Goal: Task Accomplishment & Management: Complete application form

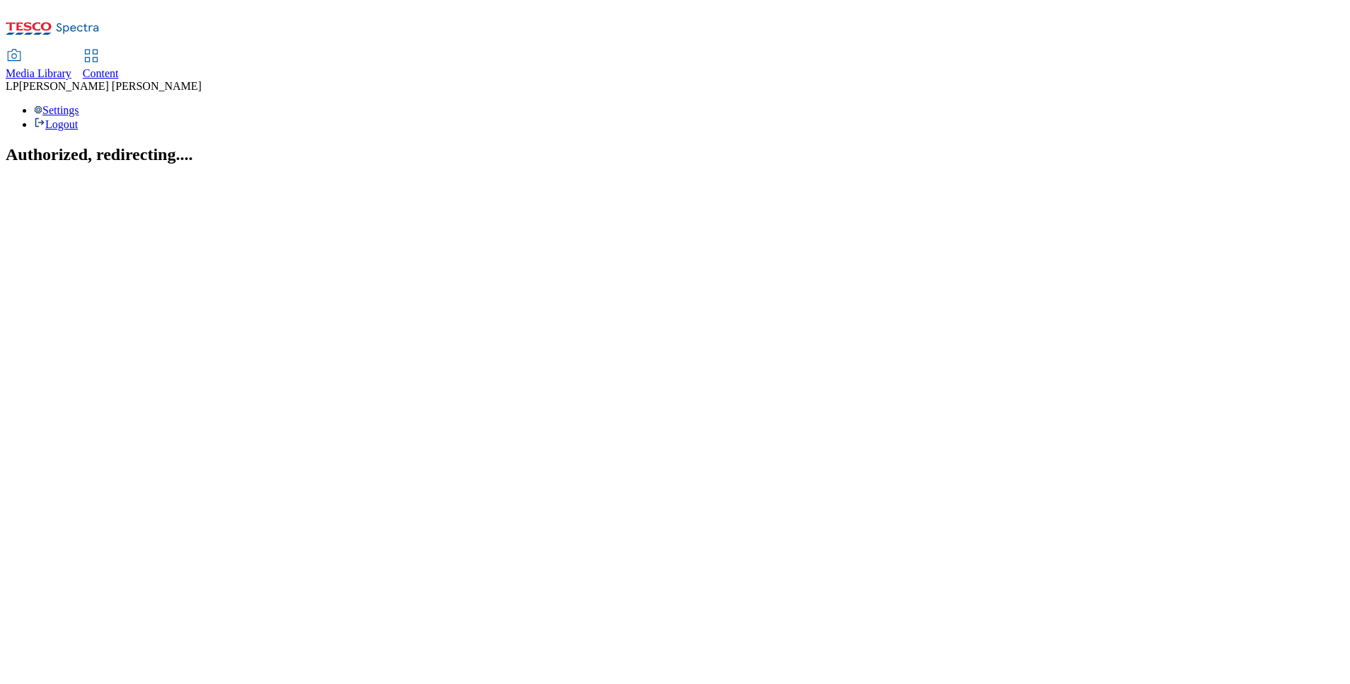
click at [97, 50] on use at bounding box center [91, 56] width 12 height 12
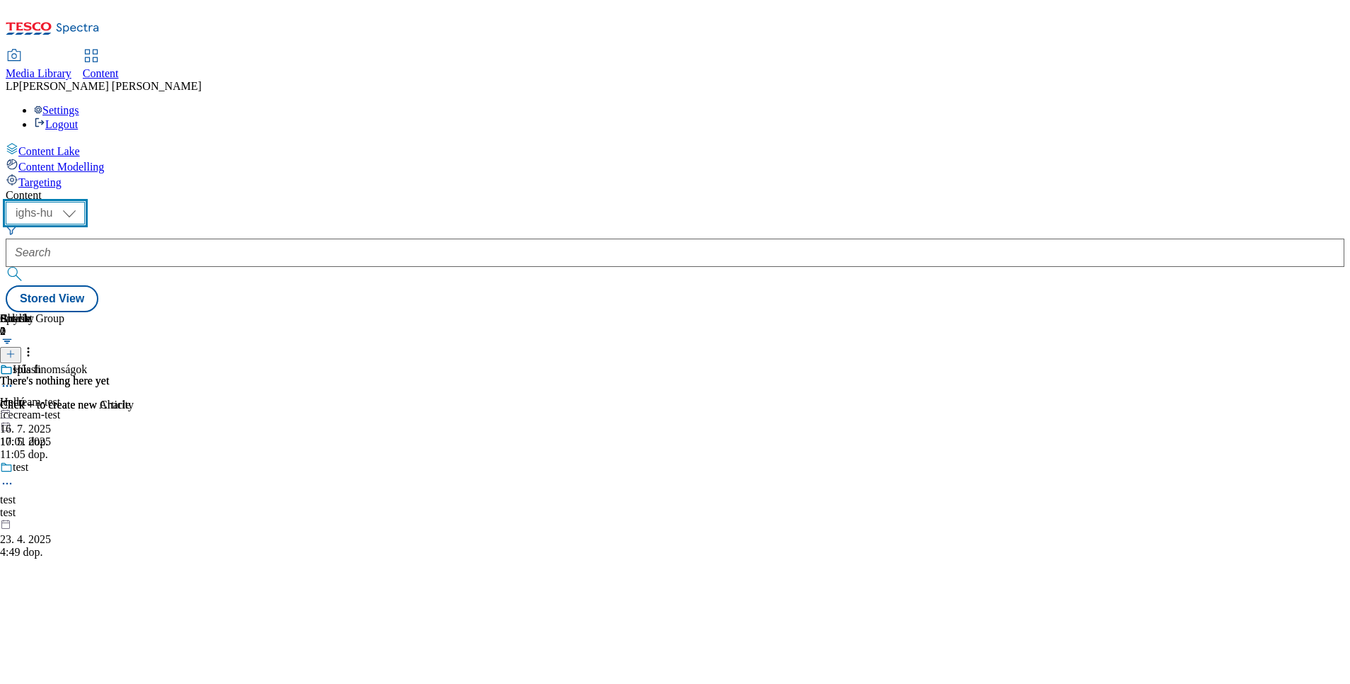
click at [85, 202] on select "ighs-cz ighs-hu ighs-sk" at bounding box center [45, 213] width 79 height 23
select select "ighs-cz"
click at [85, 202] on select "ighs-cz ighs-hu ighs-sk" at bounding box center [45, 213] width 79 height 23
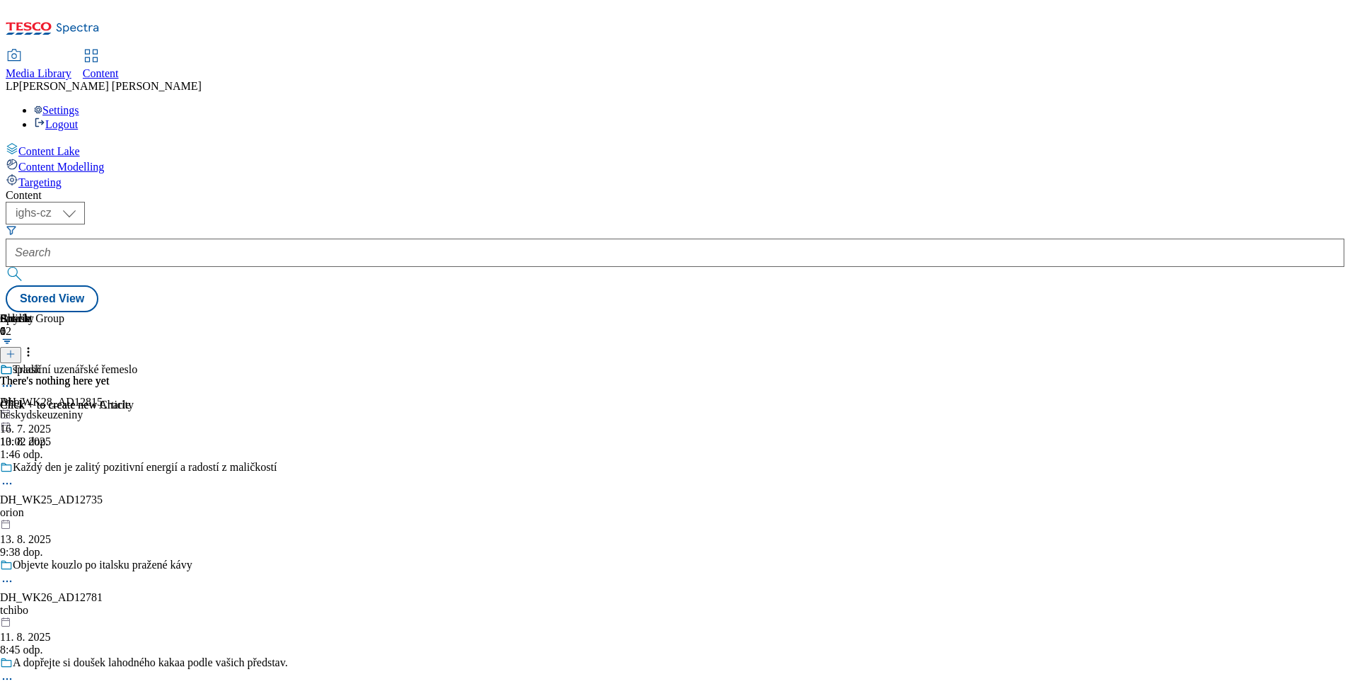
click at [59, 176] on span "Targeting" at bounding box center [39, 182] width 43 height 12
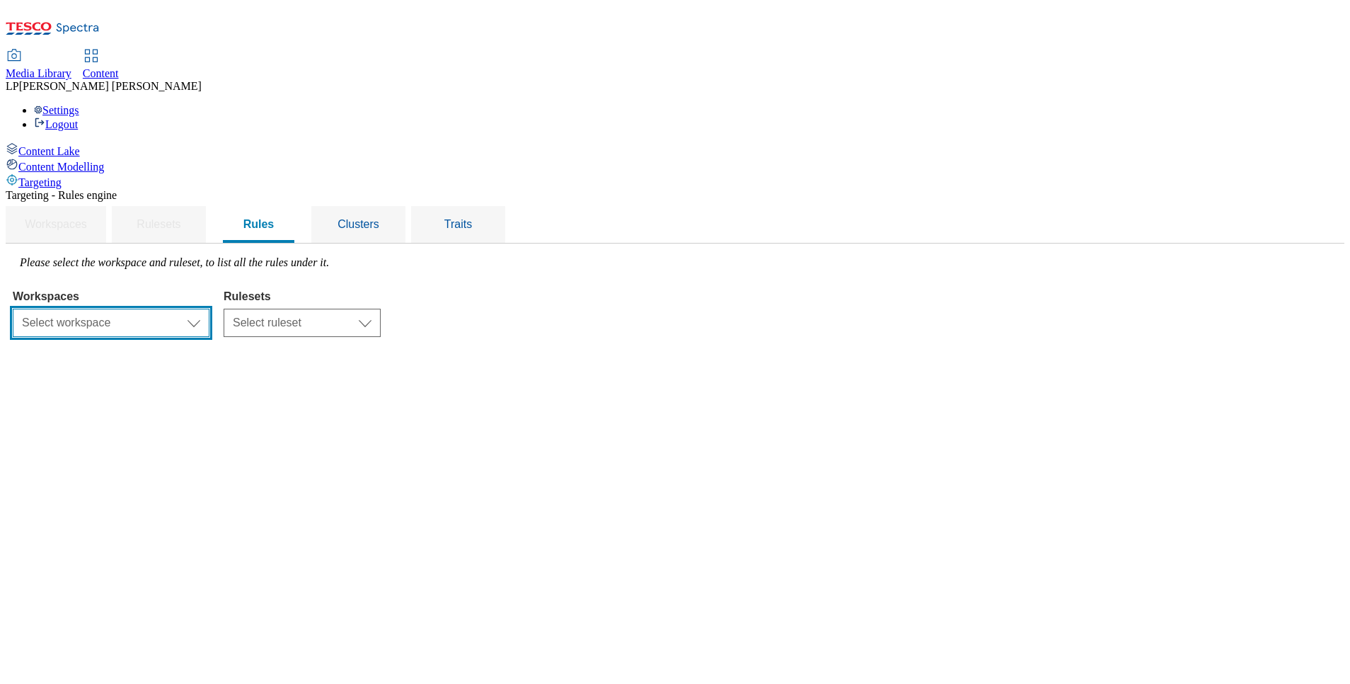
click at [209, 309] on select "Select workspace Content" at bounding box center [111, 323] width 197 height 28
select select "f510054f-adaa-4692-b570-80fa3897127a"
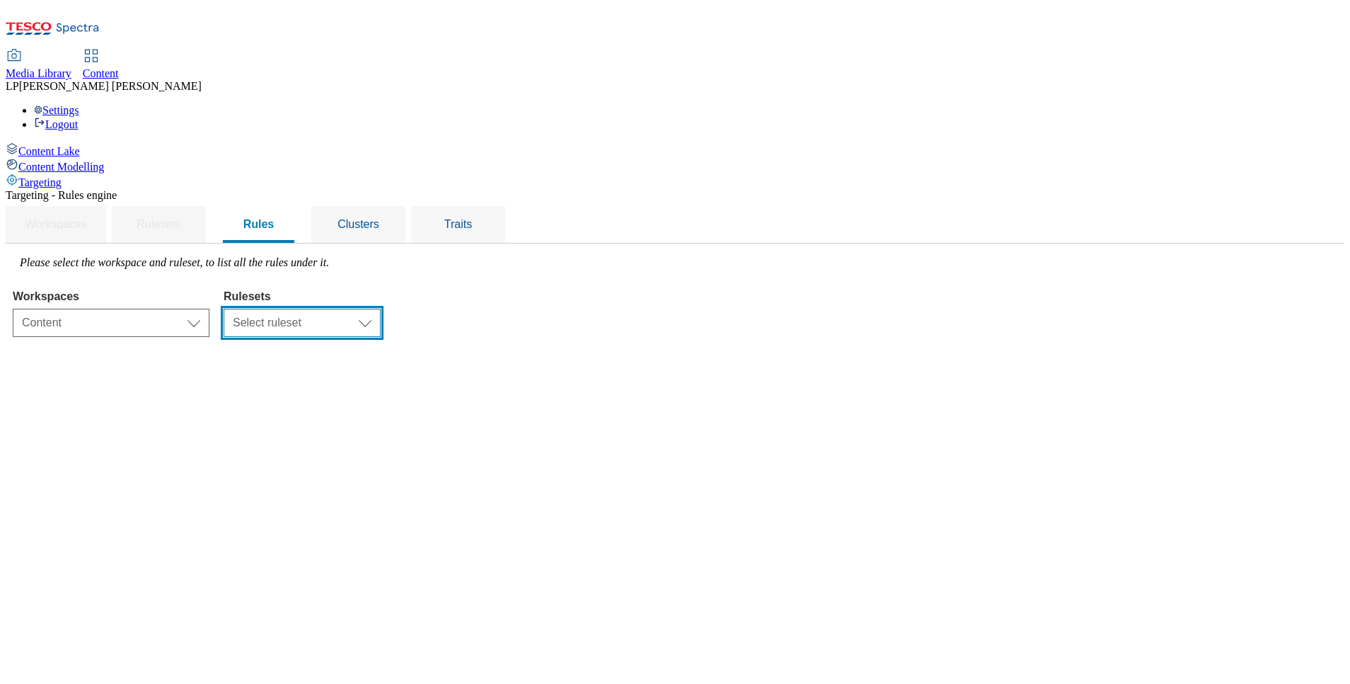
click at [381, 309] on select "Select ruleset ighs-cz ighs-hu ighs-sk" at bounding box center [302, 323] width 157 height 28
select select "a5d786b5-4b7d-486a-ba69-9110a1662380"
click at [381, 309] on select "Select ruleset ighs-cz ighs-hu ighs-sk" at bounding box center [302, 323] width 157 height 28
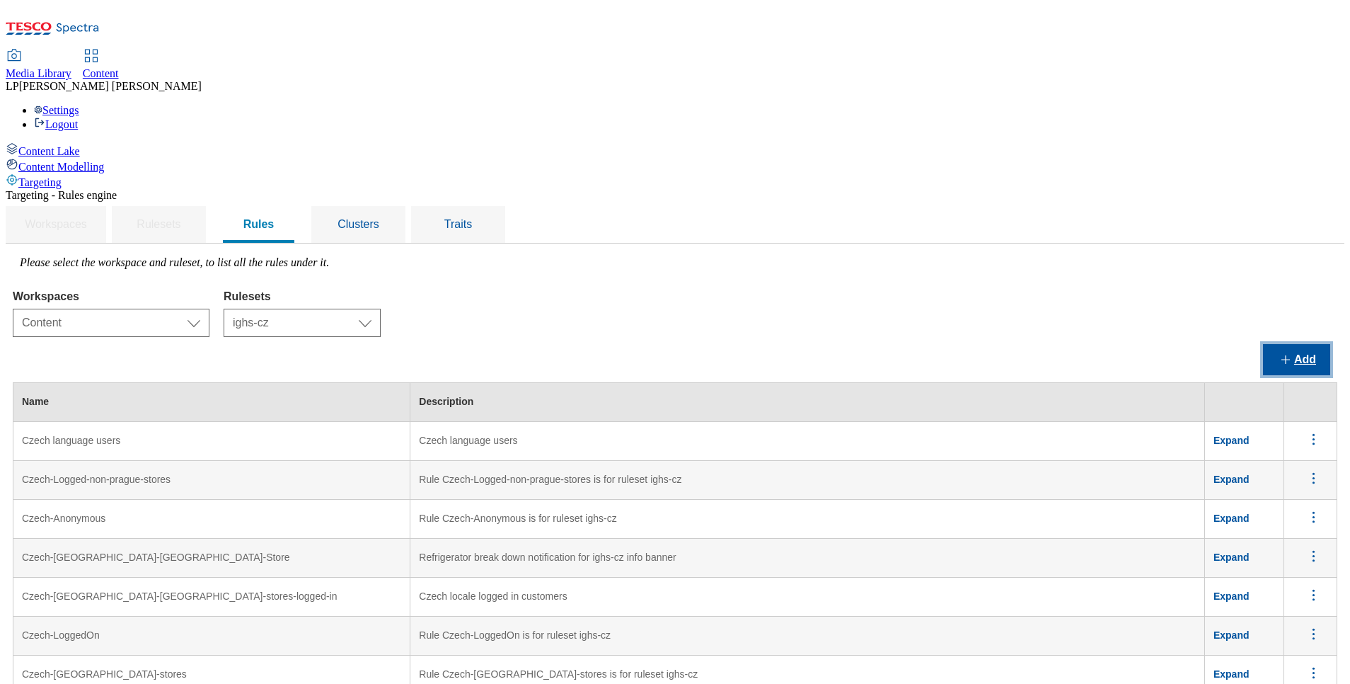
click at [1281, 344] on button "Add" at bounding box center [1296, 359] width 67 height 31
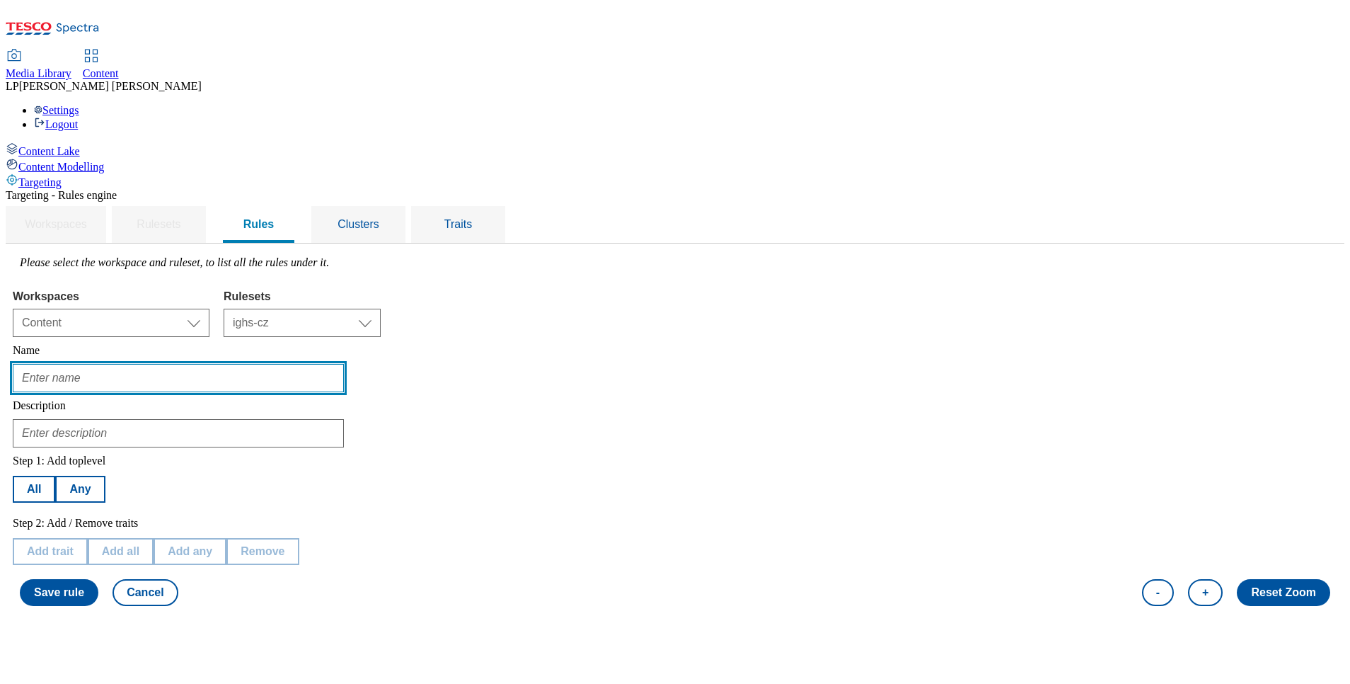
click at [298, 364] on input "text" at bounding box center [178, 378] width 331 height 28
type input "H"
type input "Hradec CZ"
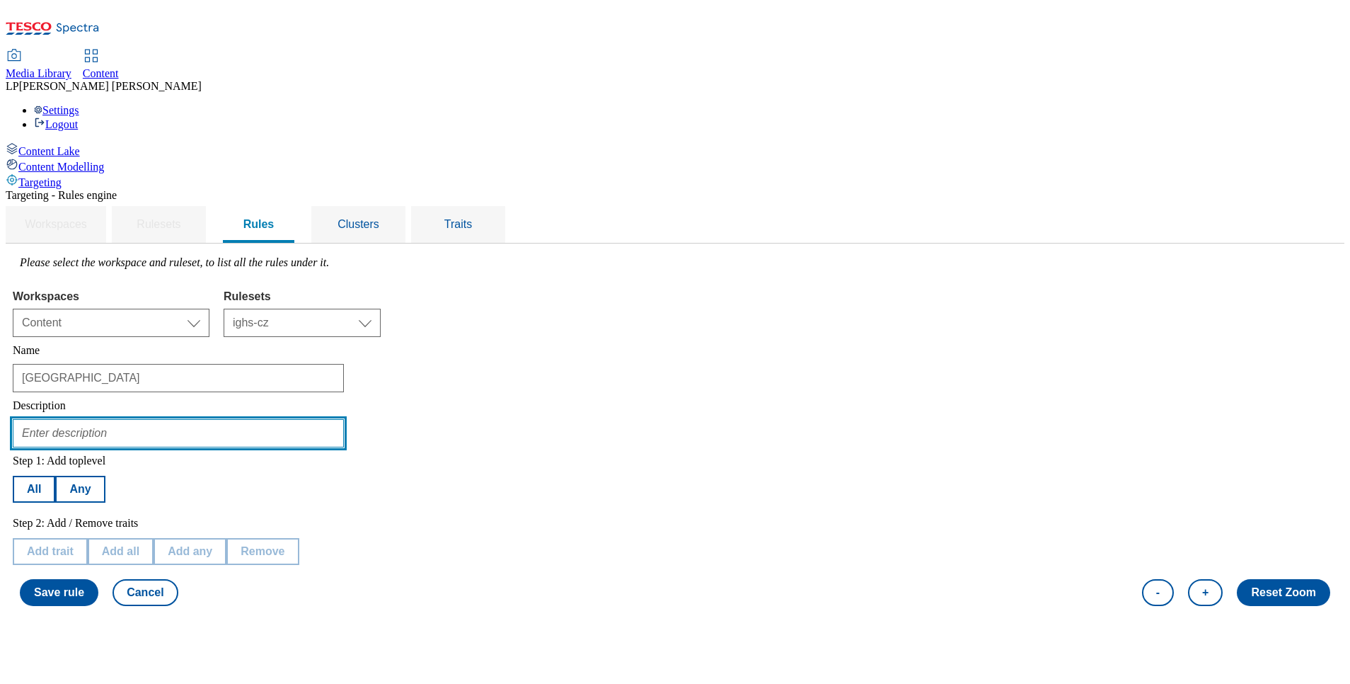
click at [303, 419] on input "text" at bounding box center [178, 433] width 331 height 28
paste input "IRONMAN"
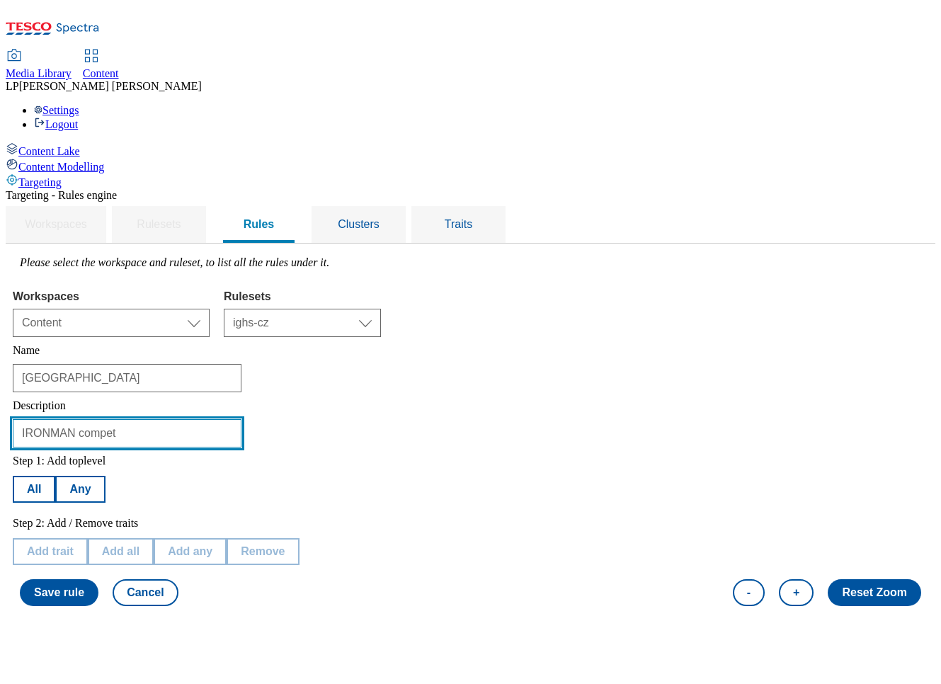
click at [241, 419] on input "IRONMAN compet" at bounding box center [127, 433] width 229 height 28
type input "I"
click at [241, 419] on input "text" at bounding box center [127, 433] width 229 height 28
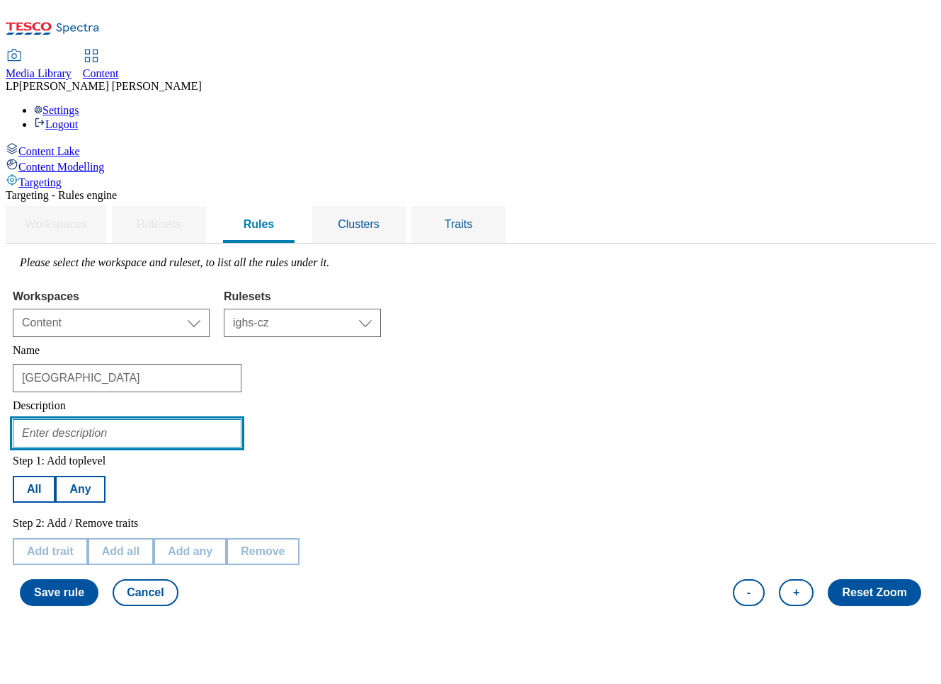
click at [241, 419] on input "text" at bounding box center [127, 433] width 229 height 28
paste input "IRONMAN"
click at [241, 419] on input "IRONMAN race_" at bounding box center [127, 433] width 229 height 28
paste input "Traffic restrictions"
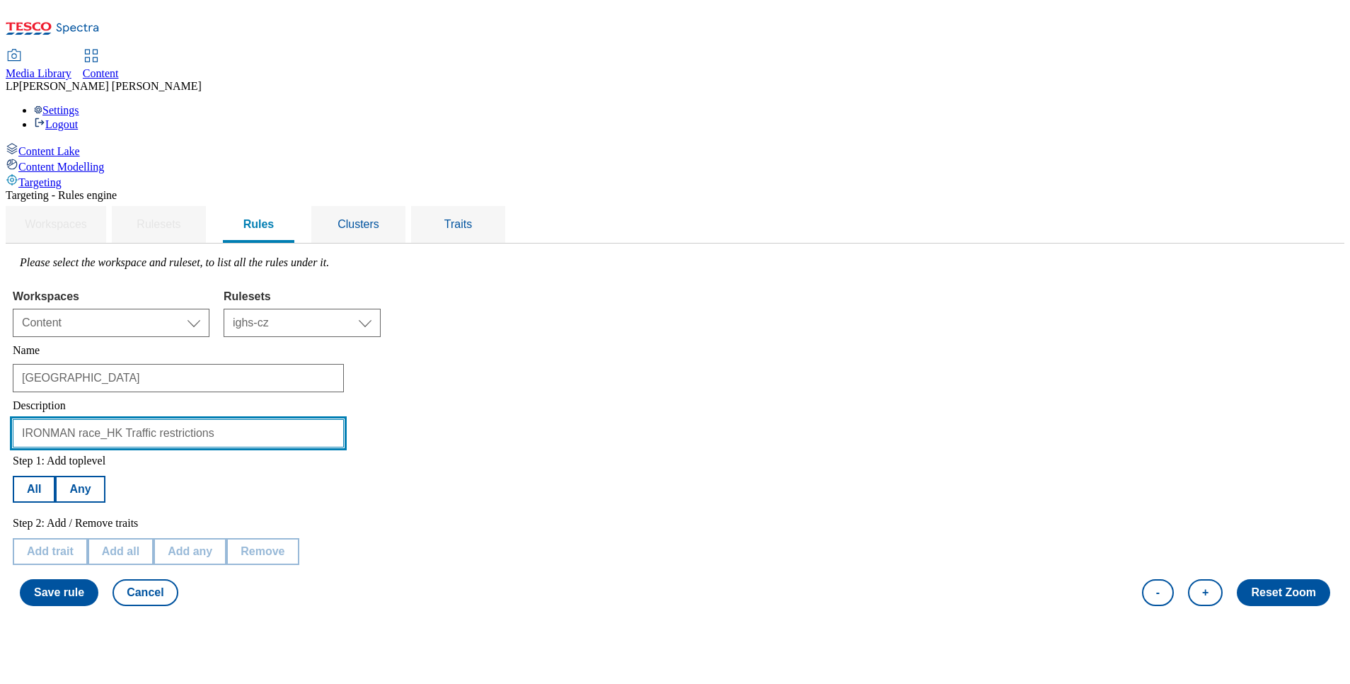
type input "IRONMAN race_HK Traffic restrictions"
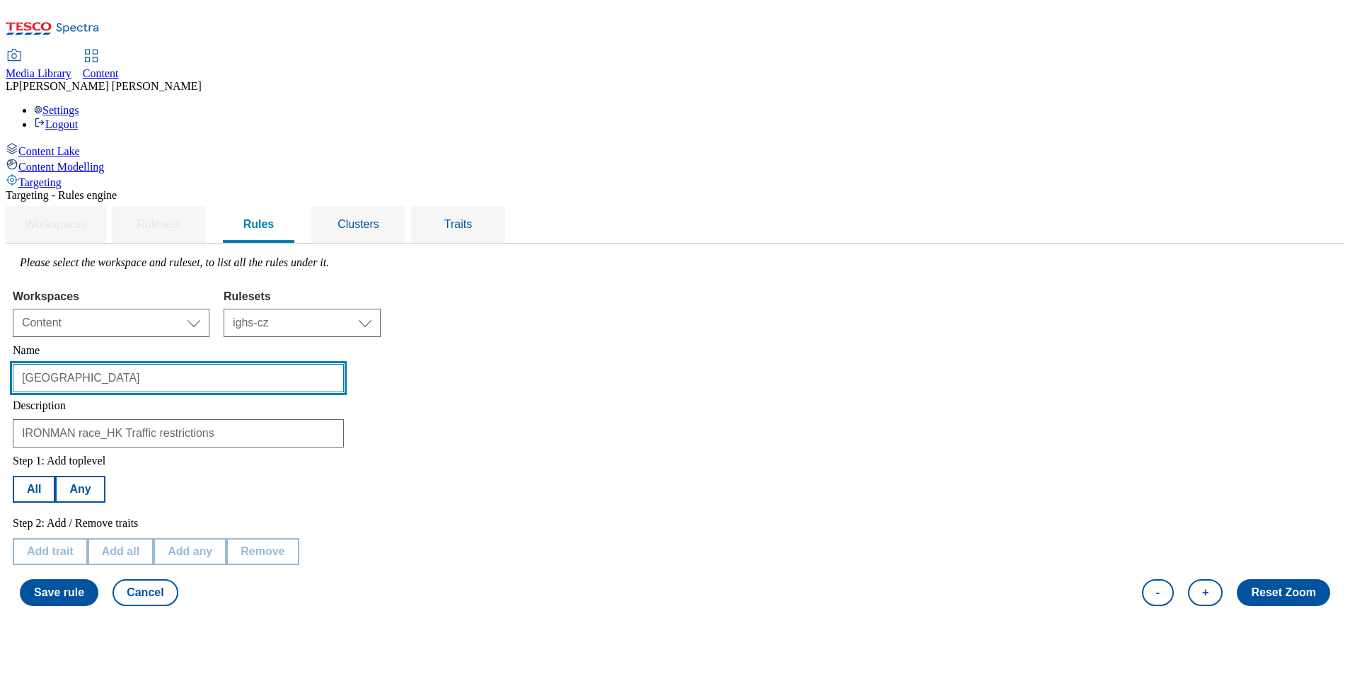
drag, startPoint x: 282, startPoint y: 268, endPoint x: 67, endPoint y: 260, distance: 216.0
click at [67, 260] on div "Content Lake Content Modelling Targeting Targeting - Rules engine Workspaces Ru…" at bounding box center [675, 377] width 1339 height 471
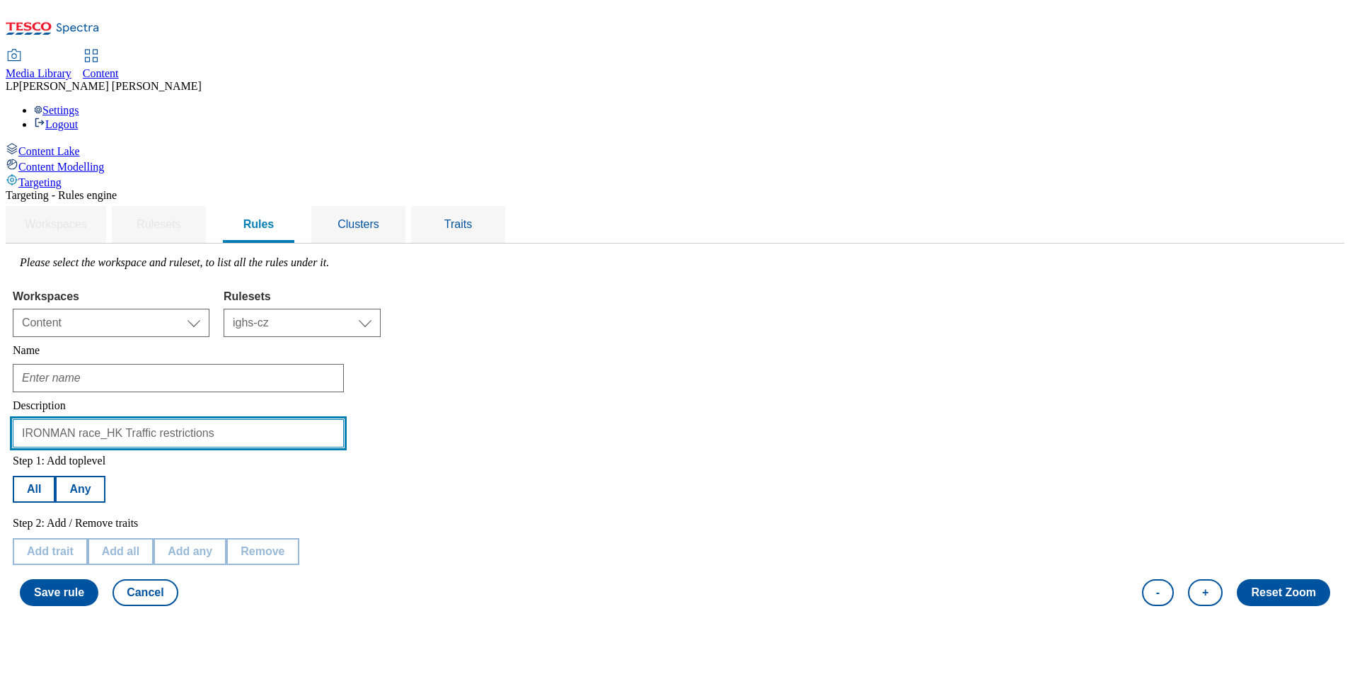
drag, startPoint x: 409, startPoint y: 328, endPoint x: 10, endPoint y: 331, distance: 399.2
click at [8, 331] on div "Content Lake Content Modelling Targeting Targeting - Rules engine Workspaces Ru…" at bounding box center [675, 377] width 1339 height 471
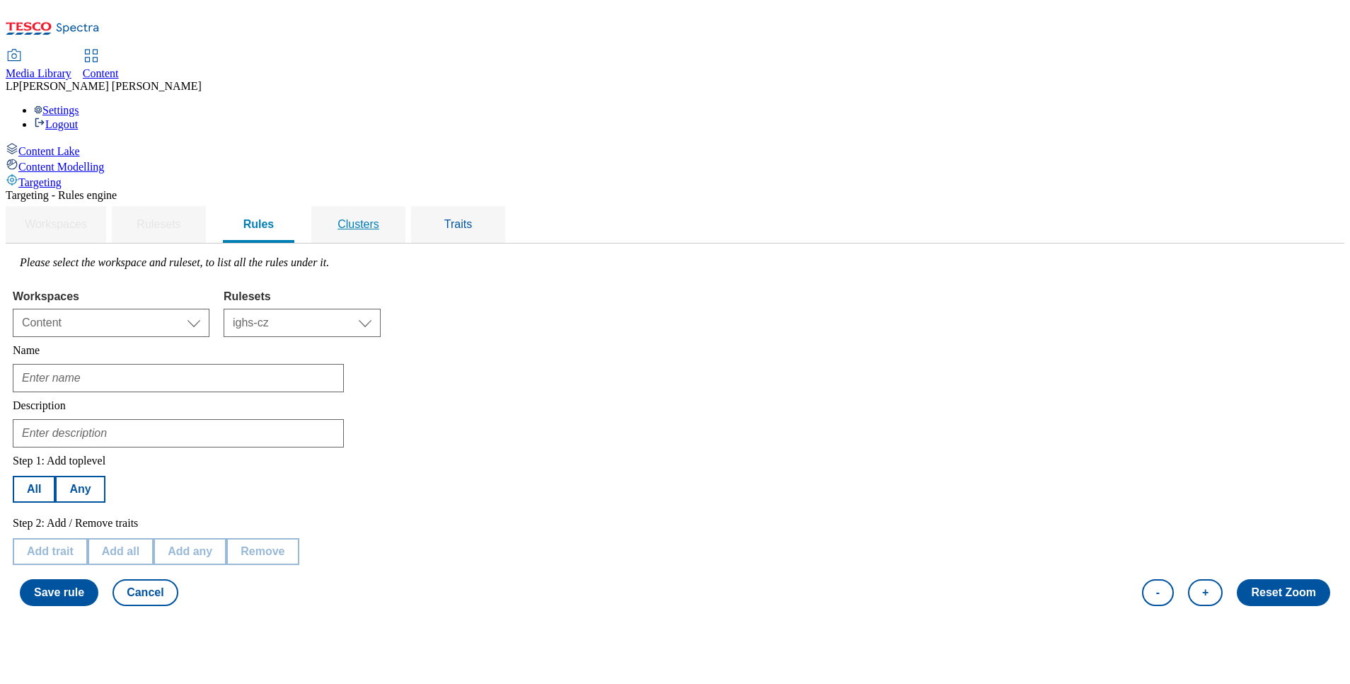
click at [379, 218] on span "Clusters" at bounding box center [359, 224] width 42 height 12
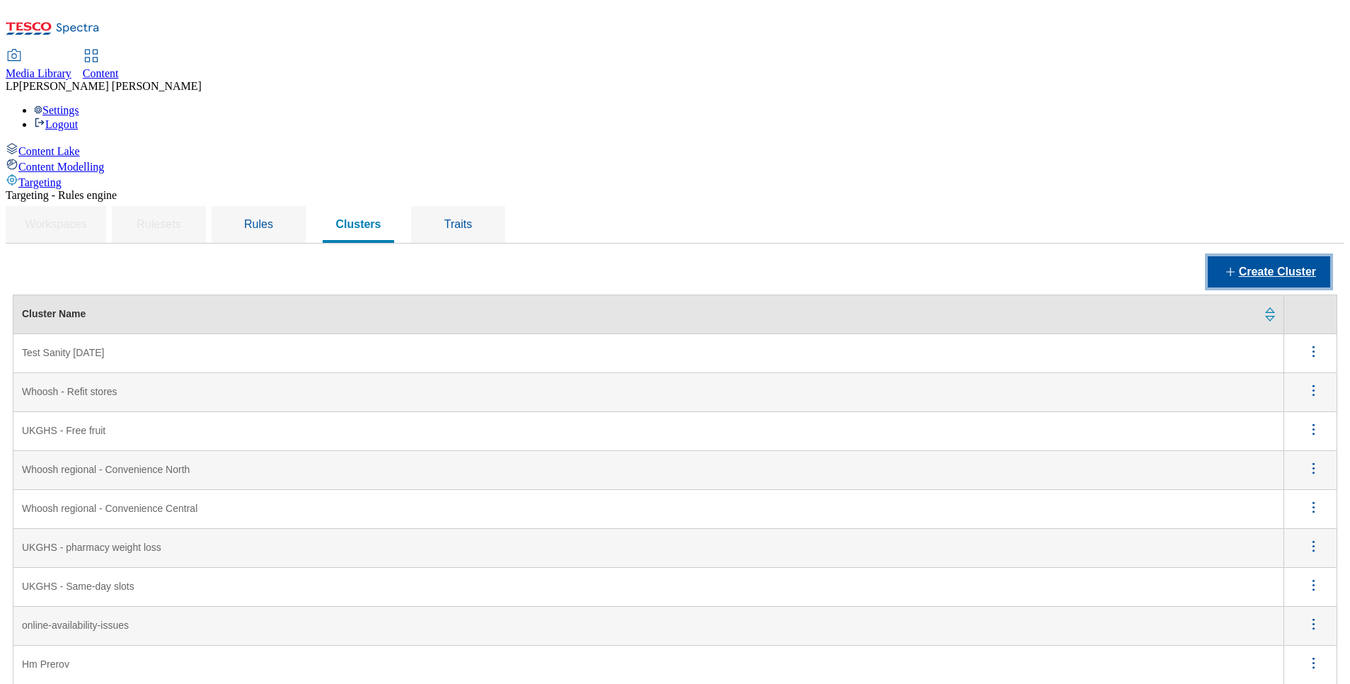
click at [1276, 256] on button "Create Cluster" at bounding box center [1269, 271] width 122 height 31
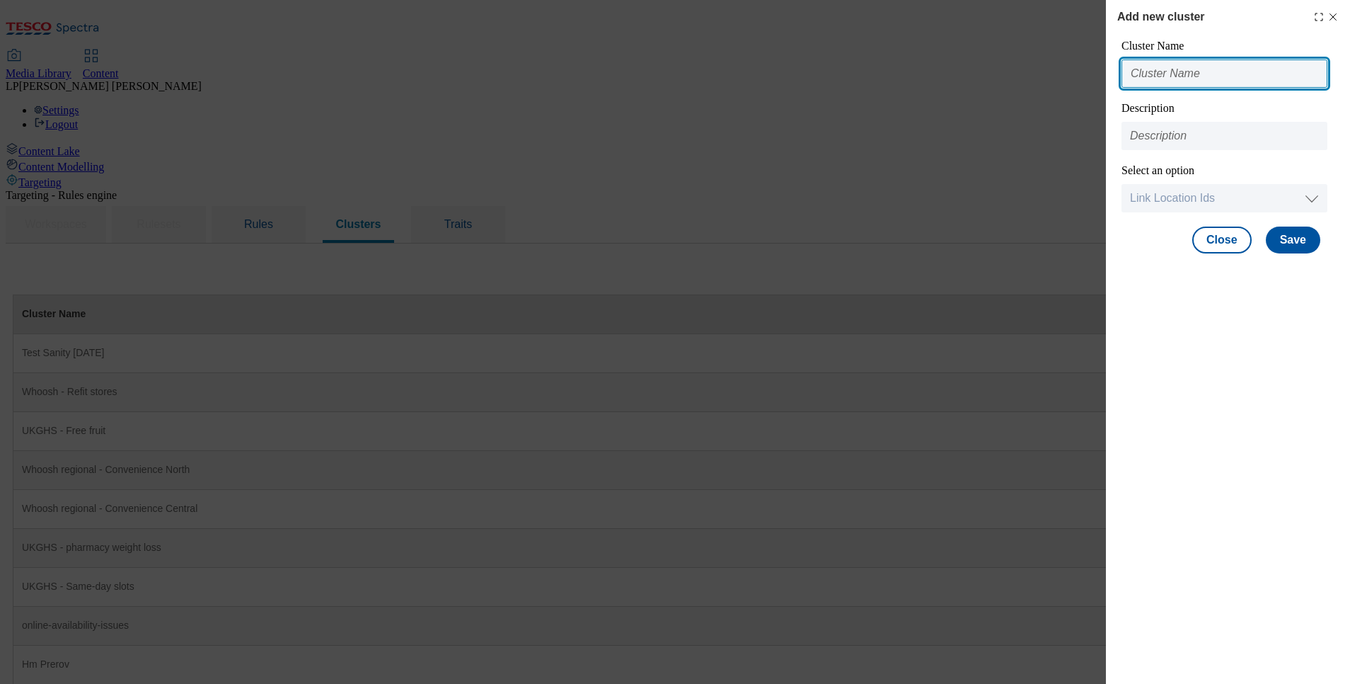
click at [1195, 68] on input "Modal" at bounding box center [1225, 73] width 206 height 28
type input "Hradec CZ"
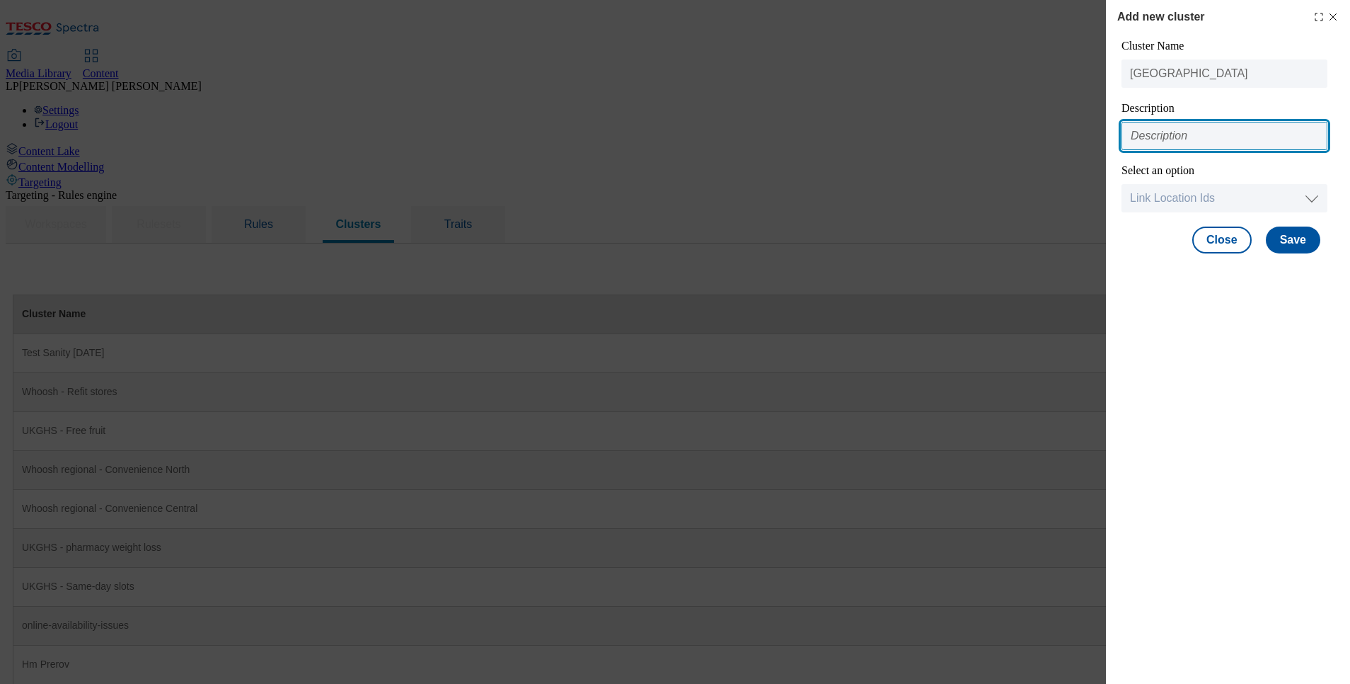
drag, startPoint x: 1189, startPoint y: 132, endPoint x: 1182, endPoint y: 135, distance: 7.9
click at [1189, 132] on input "Modal" at bounding box center [1225, 136] width 206 height 28
paste input "Traffic restrictions"
click at [1131, 134] on input "Traffic restrictions" at bounding box center [1225, 136] width 206 height 28
paste input "IRONMAN"
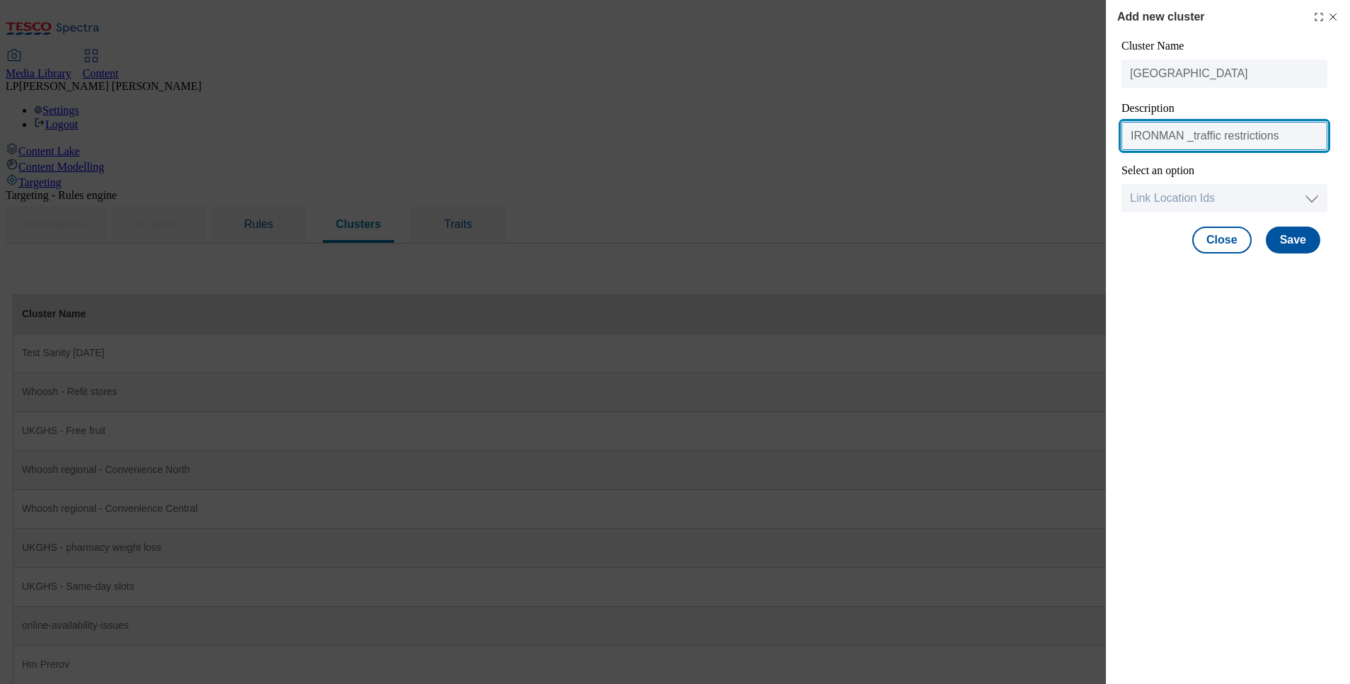
type input "IRONMAN _traffic restrictions"
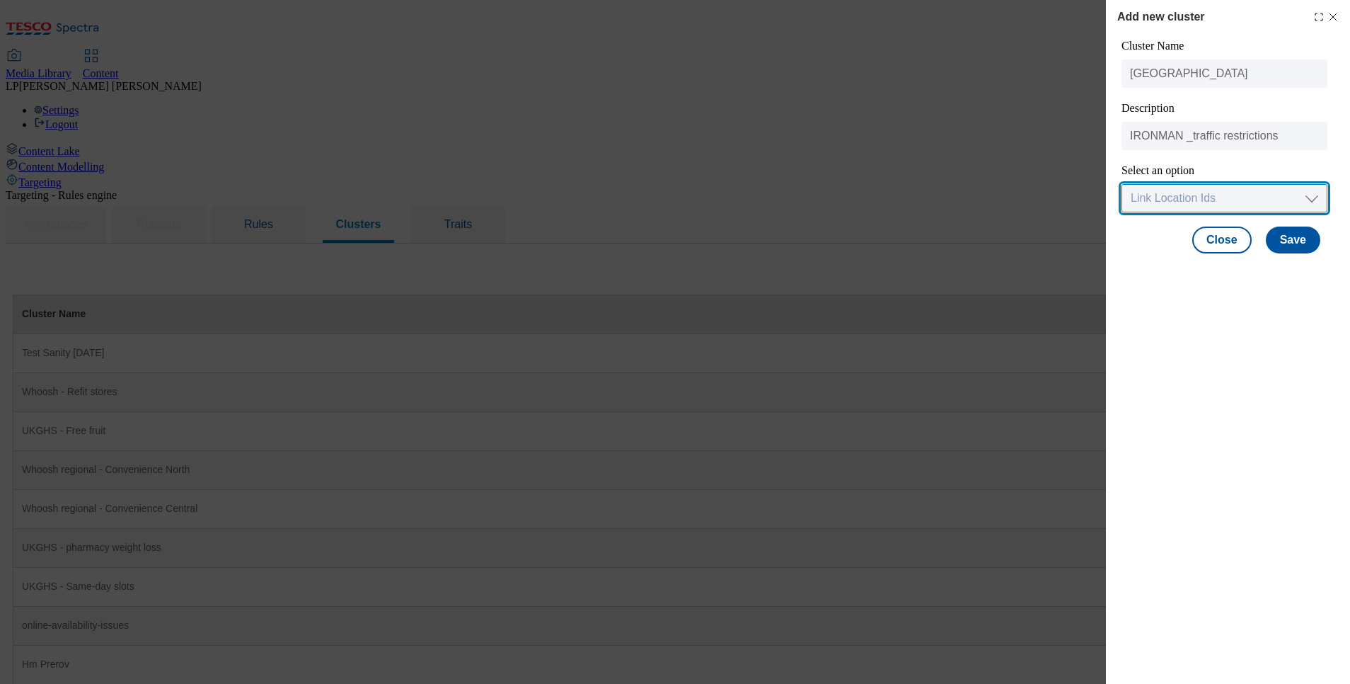
click at [1313, 197] on select "Link Location Ids Choose location from table Add Bulk Location UUIDs" at bounding box center [1225, 198] width 206 height 28
click at [1238, 379] on div "Add new cluster Cluster Name Hradec CZ Description IRONMAN _traffic restriction…" at bounding box center [1228, 342] width 244 height 684
click at [1258, 195] on select "Link Location Ids Choose location from table Add Bulk Location UUIDs" at bounding box center [1225, 198] width 206 height 28
select select "input_uuid"
click at [1122, 185] on select "Link Location Ids Choose location from table Add Bulk Location UUIDs" at bounding box center [1225, 198] width 206 height 28
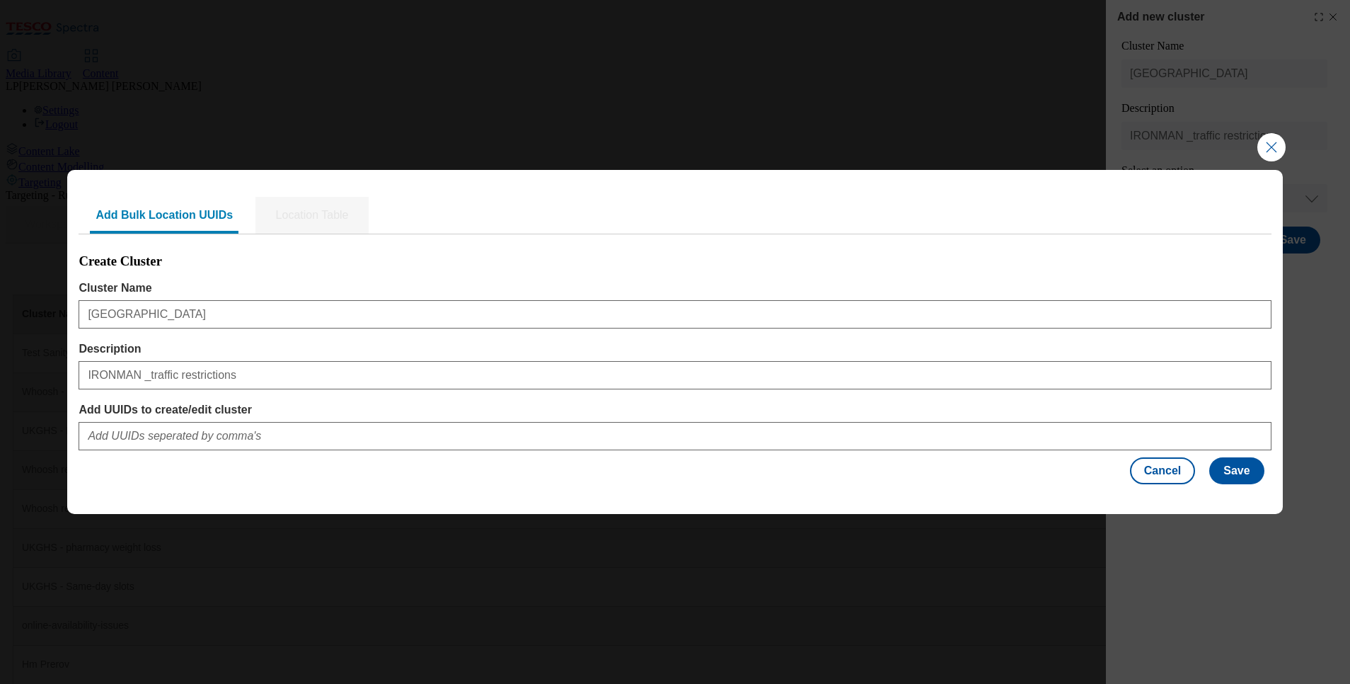
click at [292, 215] on li "Location Table" at bounding box center [311, 215] width 113 height 37
click at [158, 211] on span "Add Bulk Location UUIDs" at bounding box center [164, 215] width 137 height 12
click at [1258, 152] on button "Close Modal" at bounding box center [1272, 147] width 28 height 28
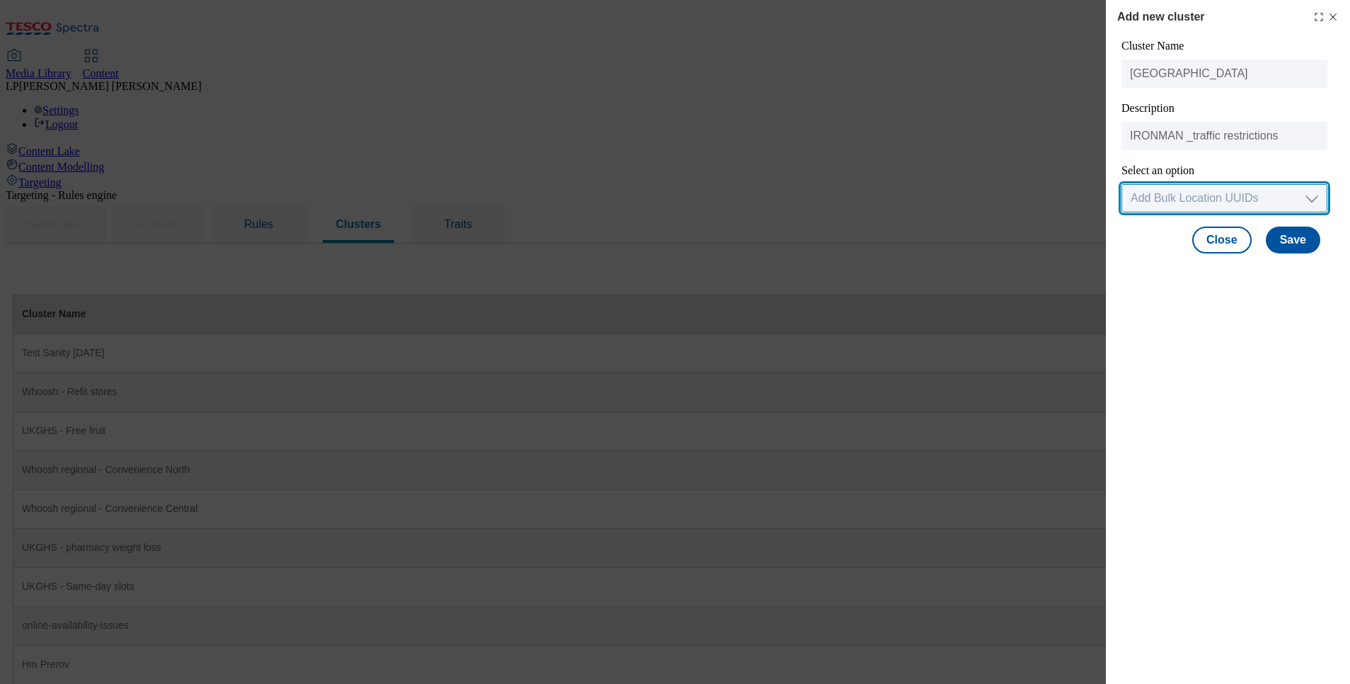
drag, startPoint x: 1311, startPoint y: 198, endPoint x: 1301, endPoint y: 197, distance: 10.6
click at [1311, 198] on select "Link Location Ids Choose location from table Add Bulk Location UUIDs" at bounding box center [1225, 198] width 206 height 28
click at [1122, 185] on select "Link Location Ids Choose location from table Add Bulk Location UUIDs" at bounding box center [1225, 198] width 206 height 28
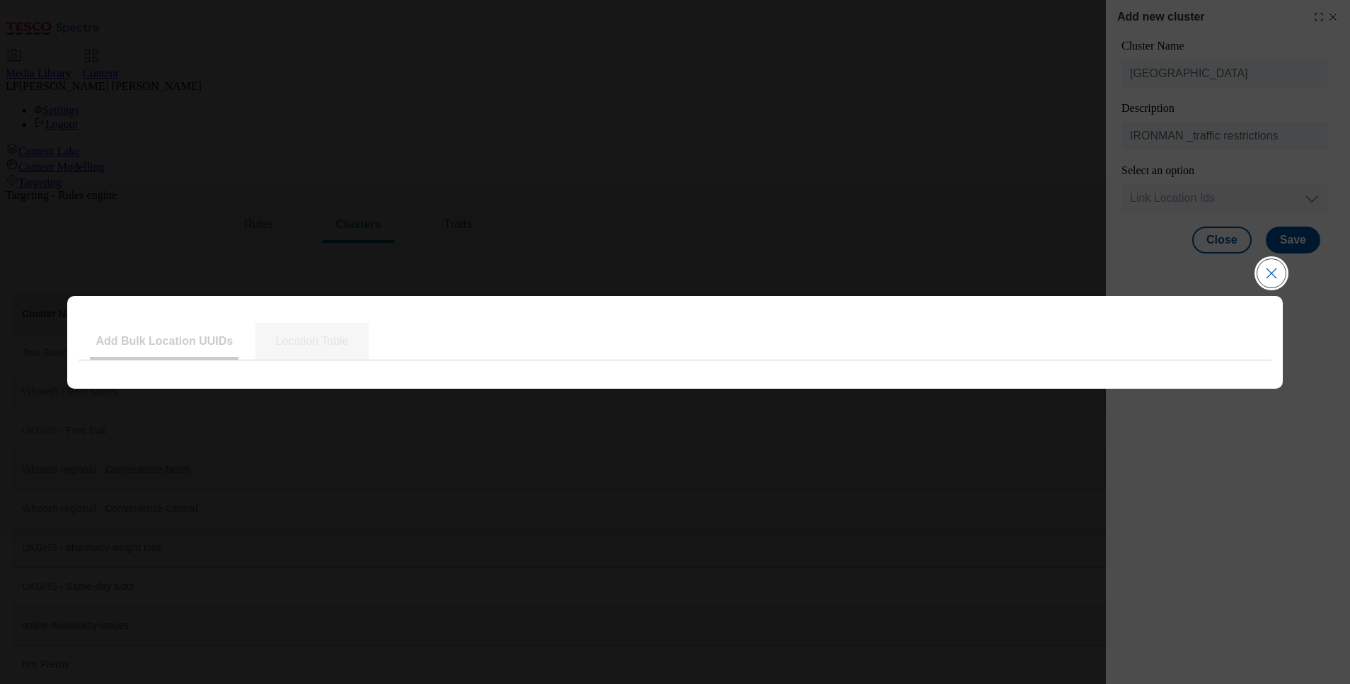
click at [1280, 275] on button "Close Modal" at bounding box center [1272, 273] width 28 height 28
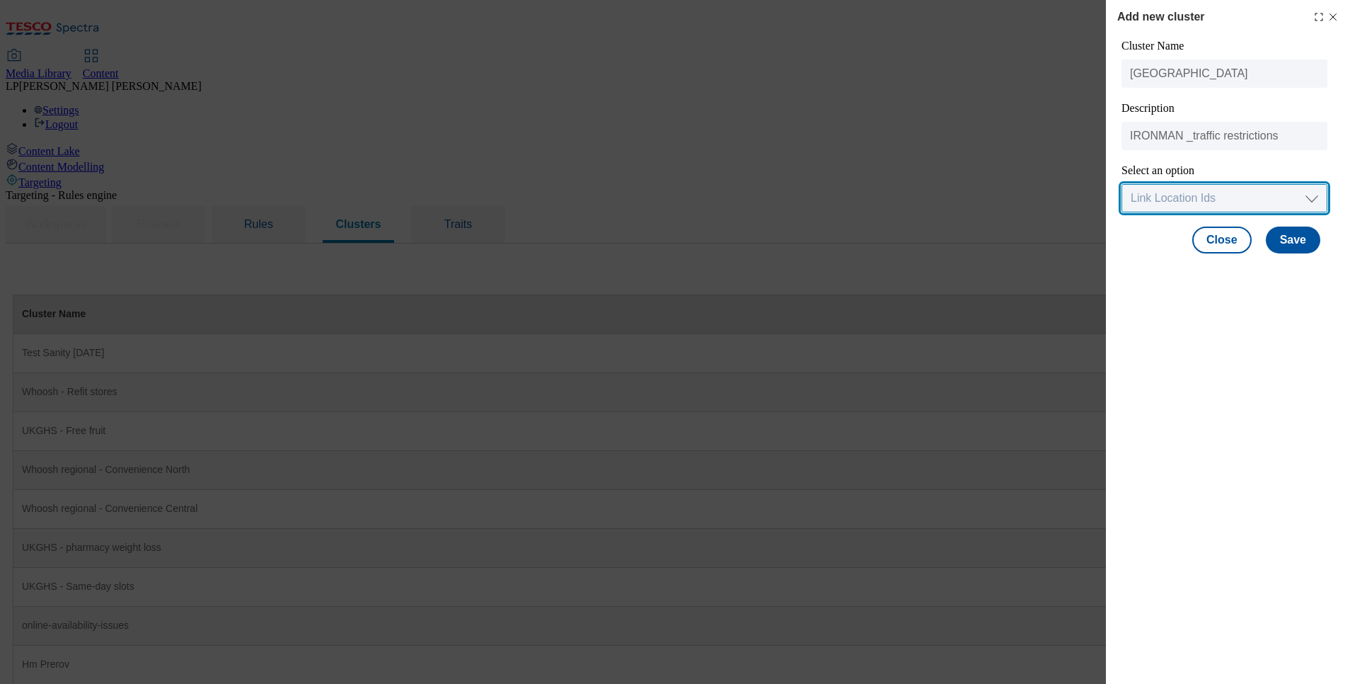
click at [1309, 209] on select "Link Location Ids Choose location from table Add Bulk Location UUIDs" at bounding box center [1225, 198] width 206 height 28
select select "locationtable"
click at [1122, 185] on select "Link Location Ids Choose location from table Add Bulk Location UUIDs" at bounding box center [1225, 198] width 206 height 28
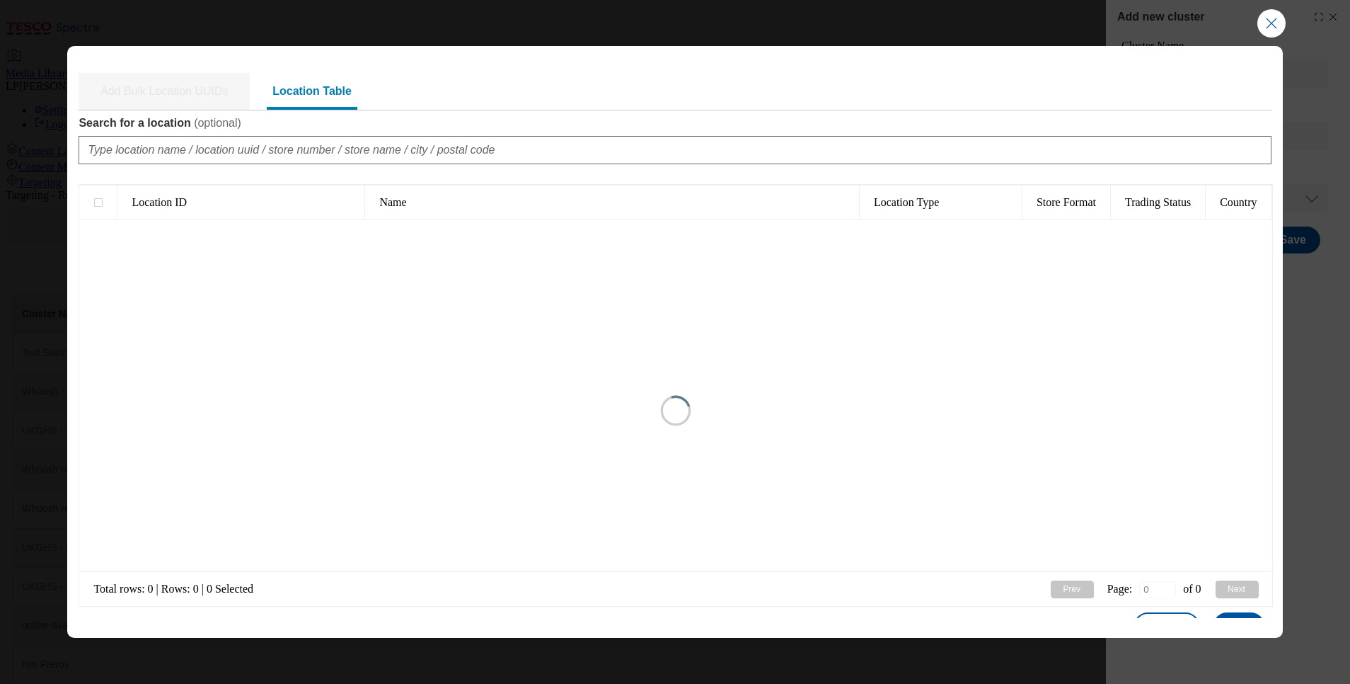
type input "1"
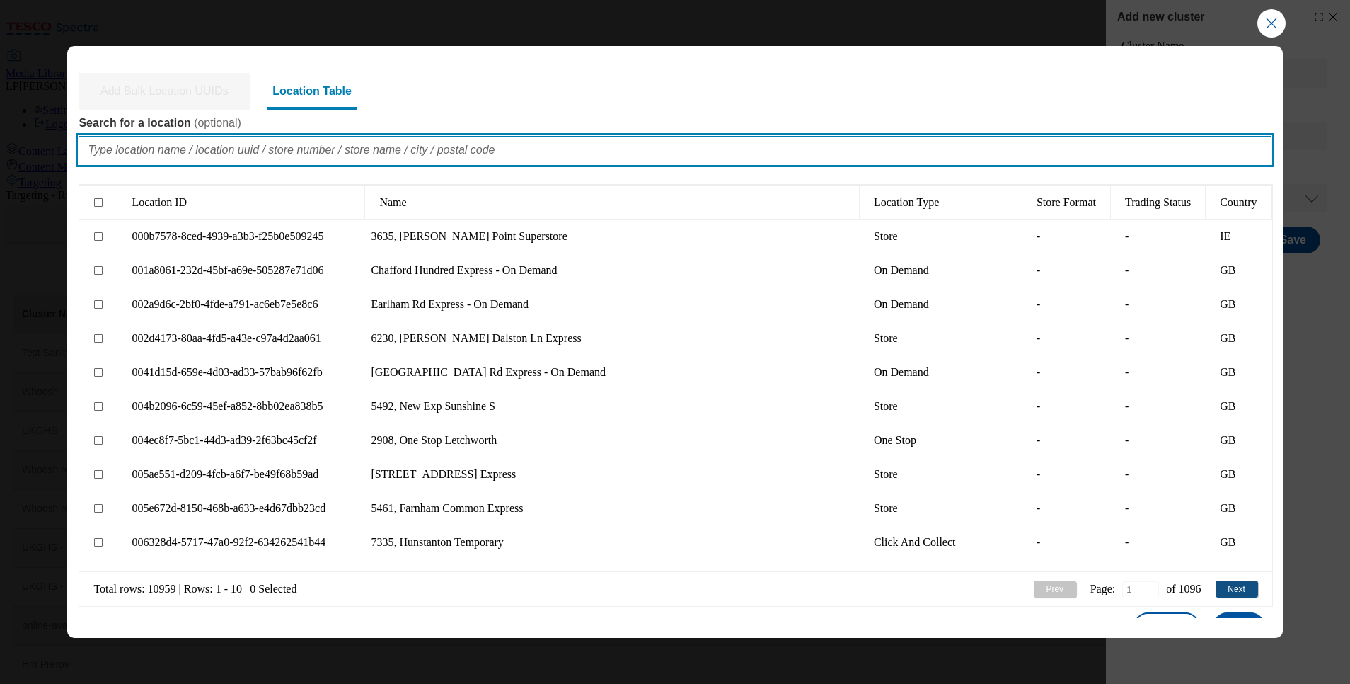
click at [144, 146] on input "Search for a location ( optional )" at bounding box center [675, 150] width 1192 height 28
paste input "11006"
type input "11006"
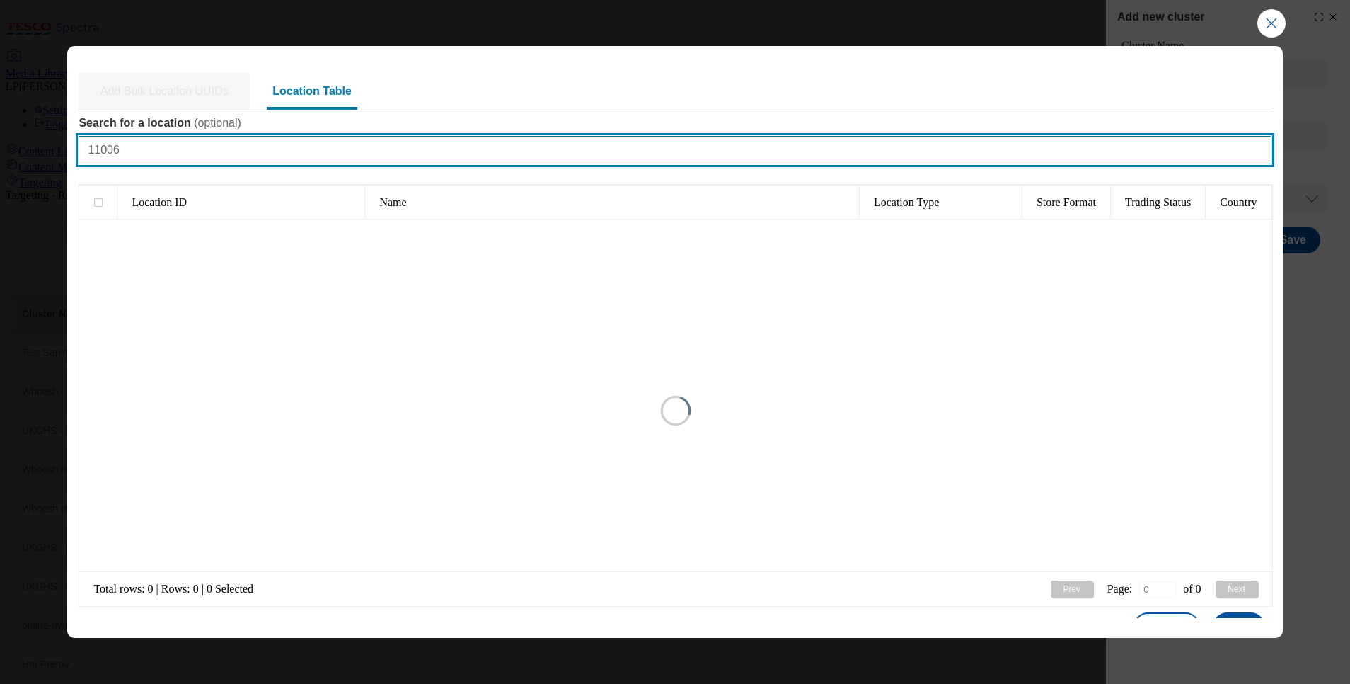
type input "1"
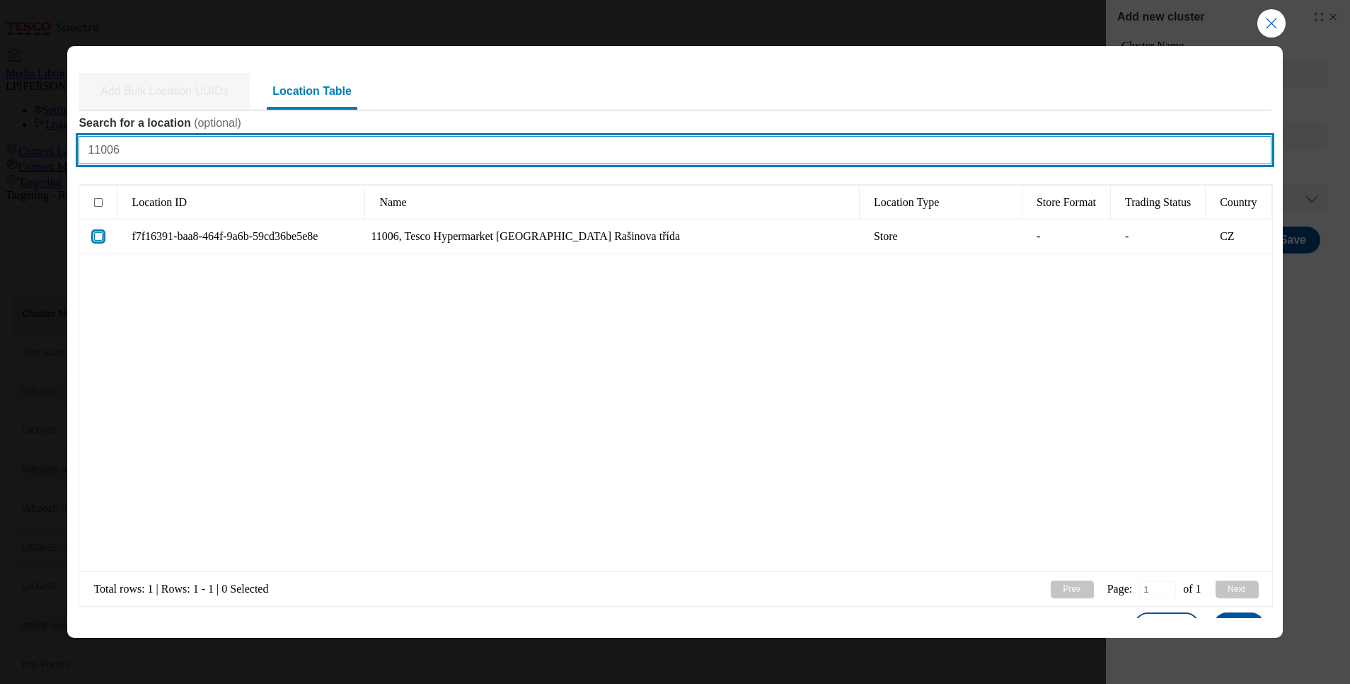
type input "11006"
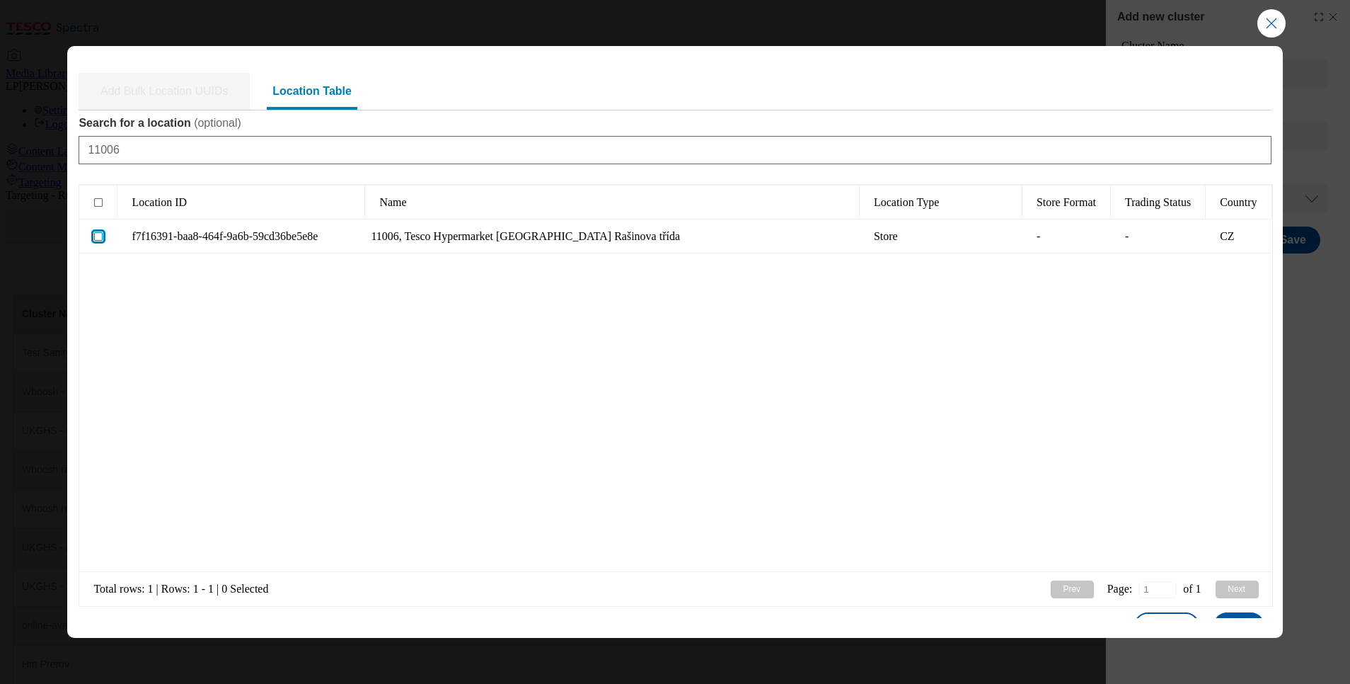
click at [98, 236] on input "Modal" at bounding box center [98, 236] width 8 height 8
checkbox input "true"
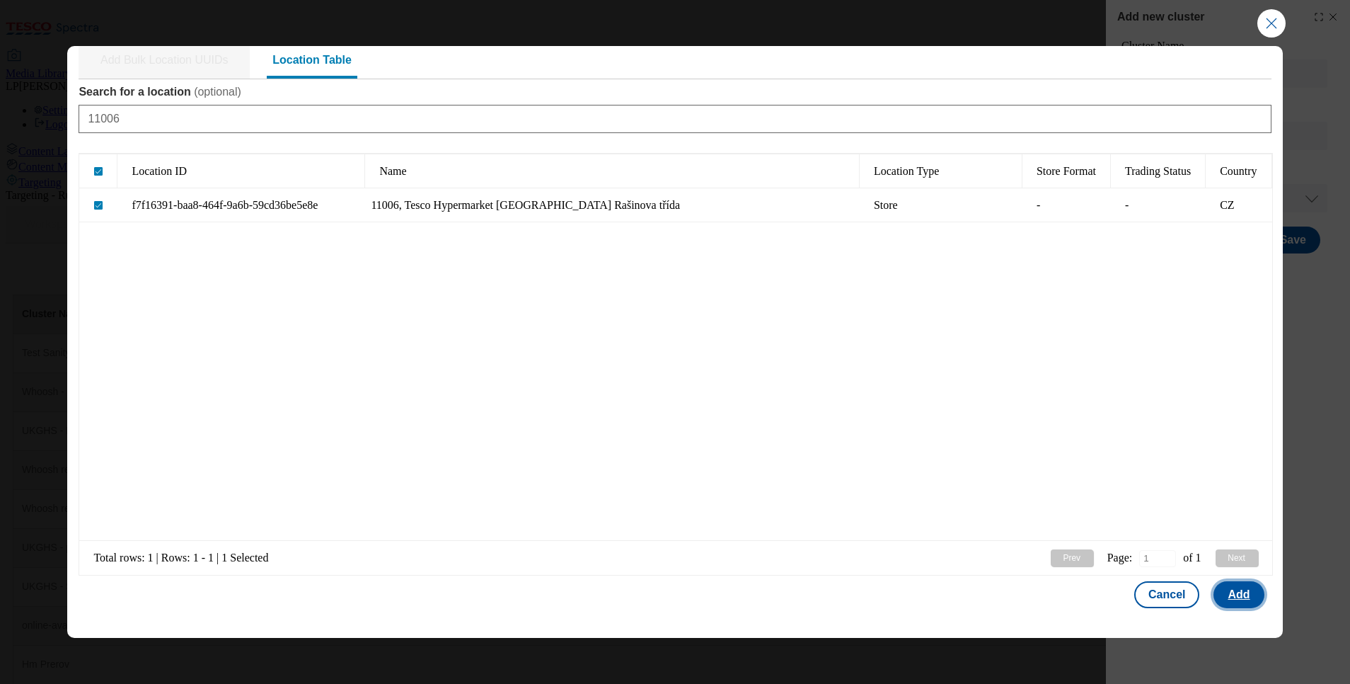
click at [1221, 599] on button "Add" at bounding box center [1239, 594] width 50 height 27
select select "Modal"
